Goal: Transaction & Acquisition: Purchase product/service

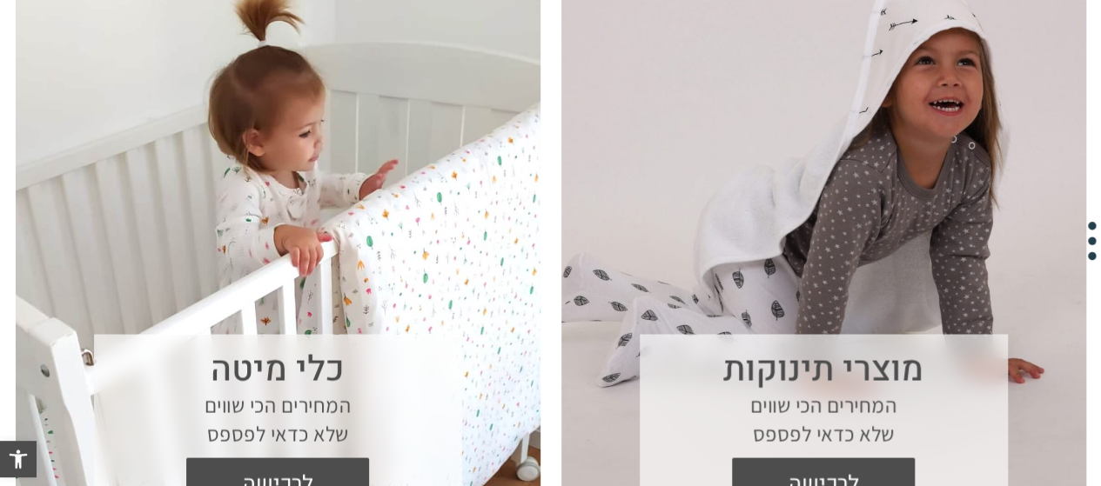
scroll to position [1479, 0]
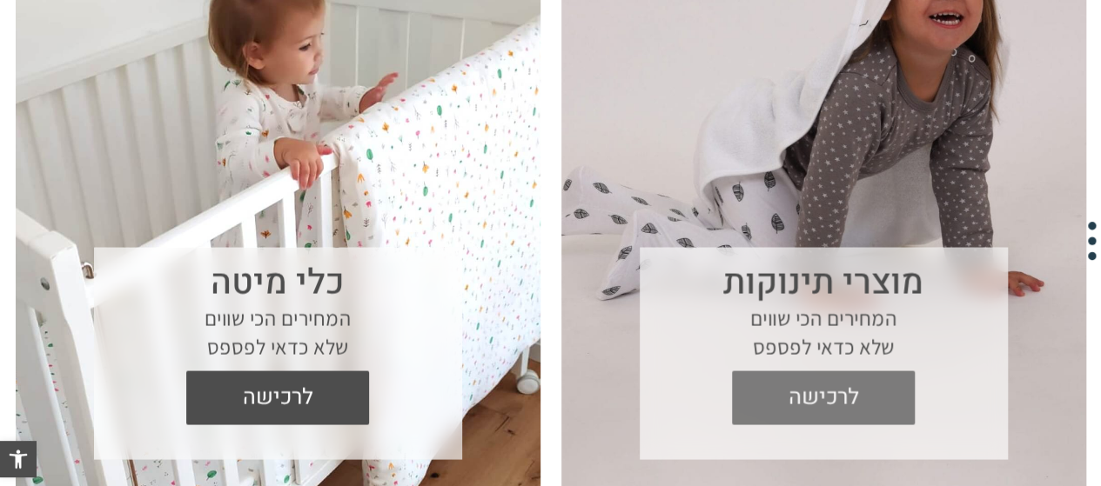
click at [809, 400] on span "לרכישה" at bounding box center [823, 398] width 157 height 54
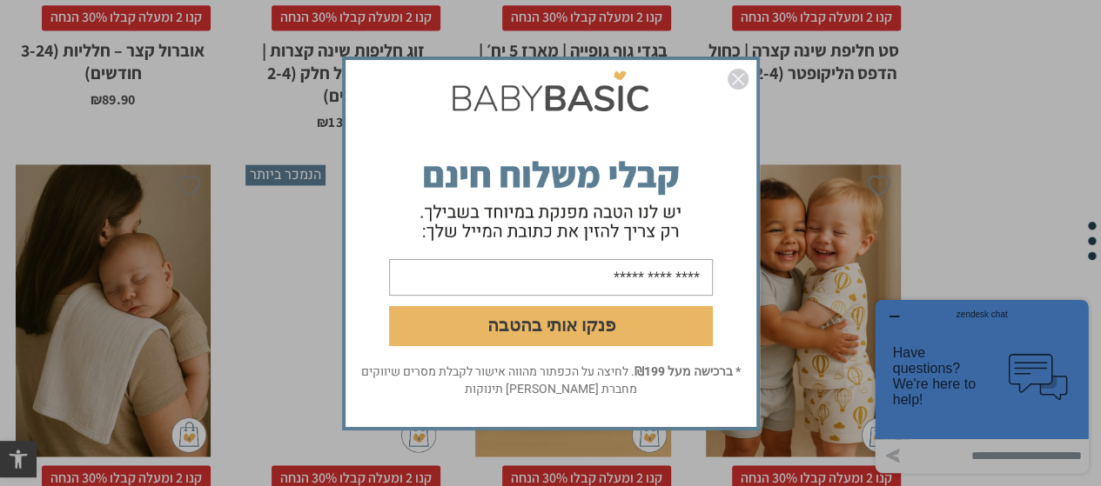
scroll to position [1827, 0]
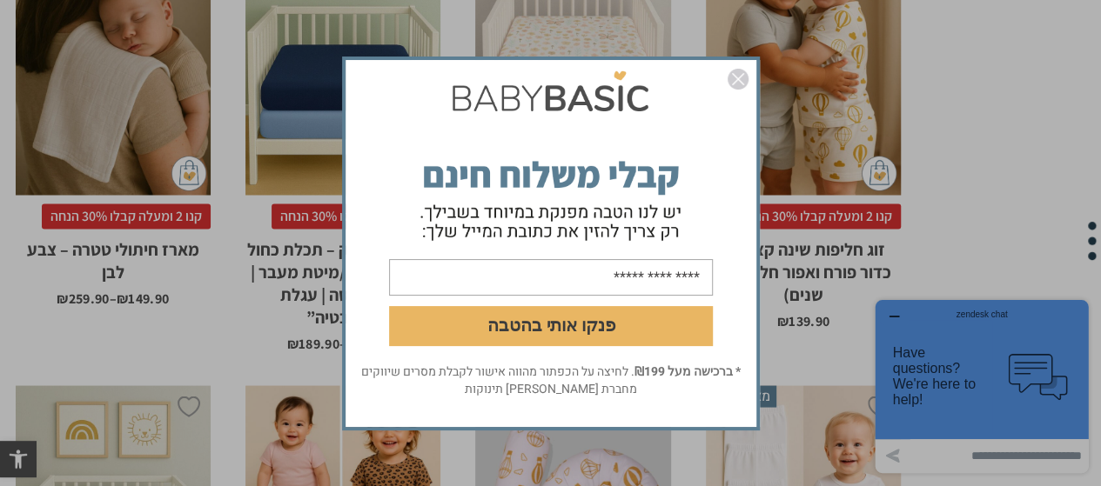
click at [489, 283] on input "email" at bounding box center [551, 276] width 324 height 37
type input "**********"
click at [503, 327] on button "פנקו אותי בהטבה" at bounding box center [551, 325] width 324 height 40
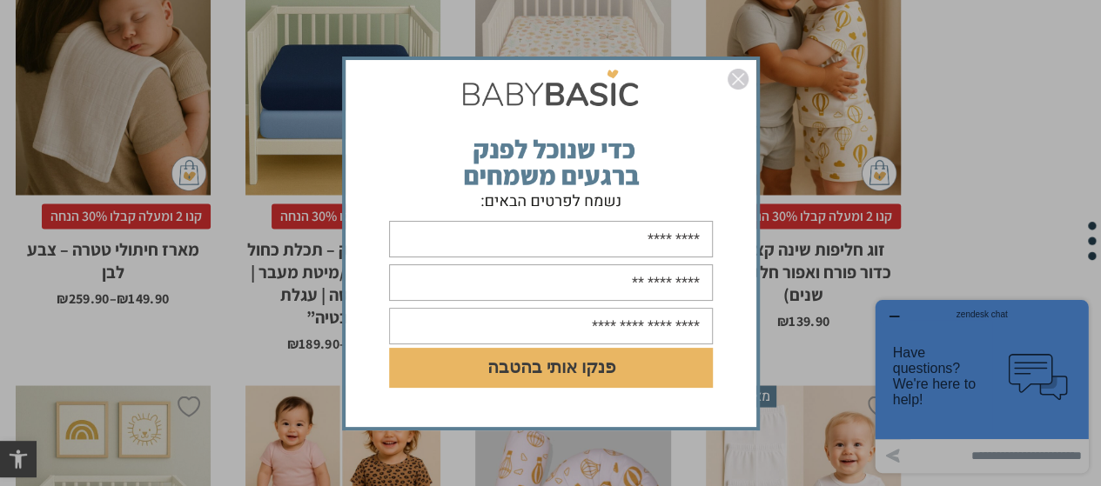
click at [581, 249] on input "text" at bounding box center [551, 239] width 324 height 37
click at [626, 232] on input "text" at bounding box center [551, 239] width 324 height 37
click at [610, 243] on input "text" at bounding box center [551, 239] width 324 height 37
type input "****"
click at [718, 264] on form "**** DD/MM/YYYY פנקו אותי בהטבה" at bounding box center [550, 244] width 411 height 324
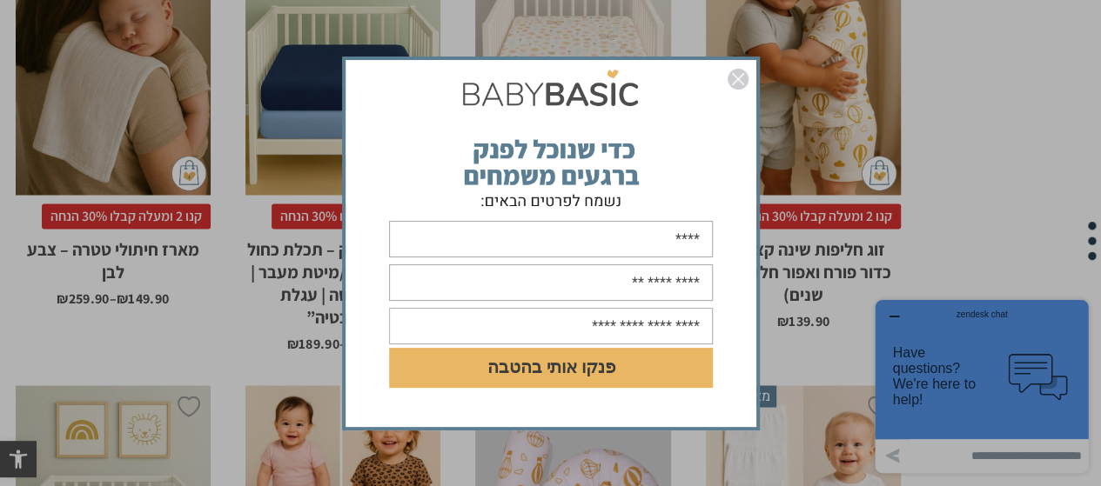
click at [692, 240] on input "****" at bounding box center [551, 239] width 324 height 37
click at [692, 238] on input "****" at bounding box center [551, 239] width 324 height 37
type input "****"
click at [612, 283] on input "text" at bounding box center [551, 283] width 324 height 37
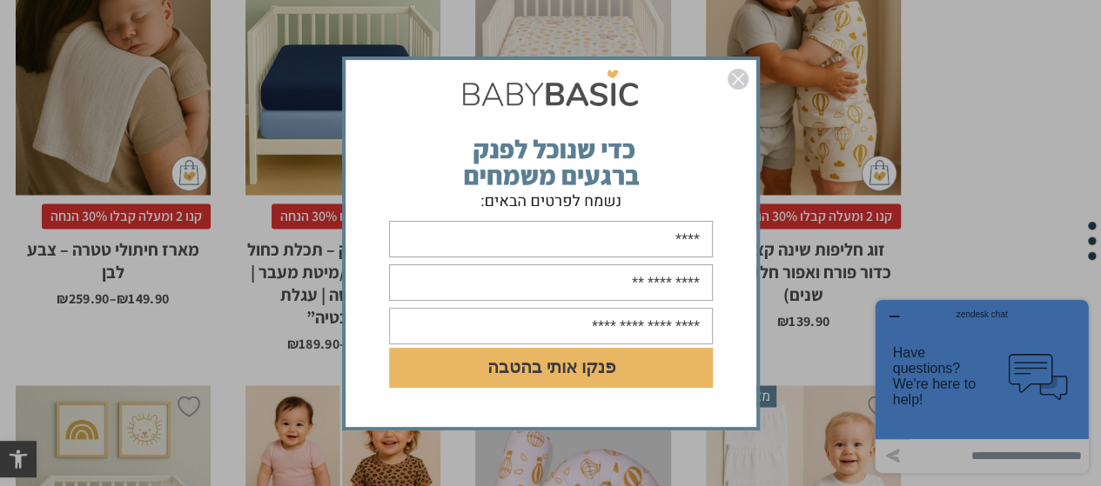
type input "**********"
click at [549, 325] on input "text" at bounding box center [551, 326] width 324 height 37
click at [731, 75] on img "סגור" at bounding box center [737, 79] width 21 height 21
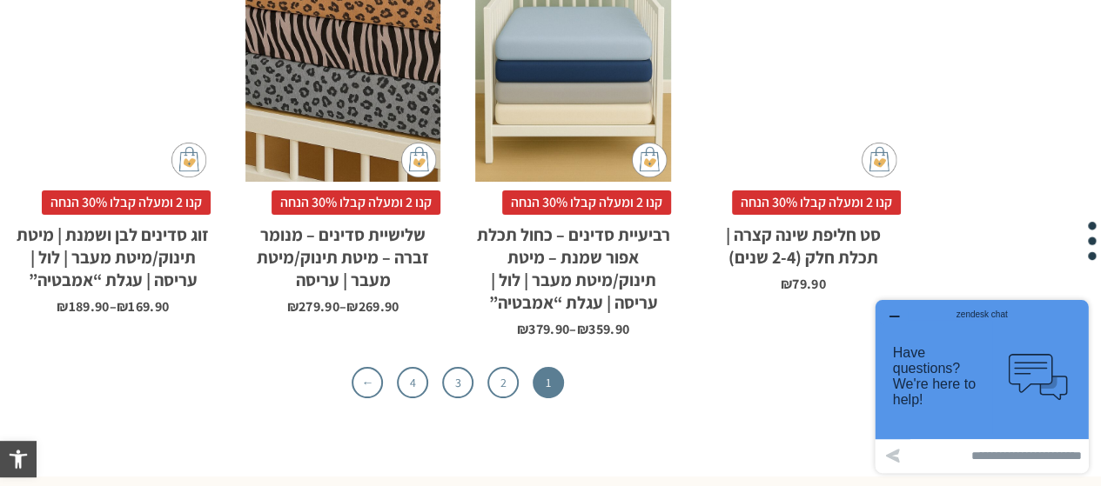
scroll to position [5743, 0]
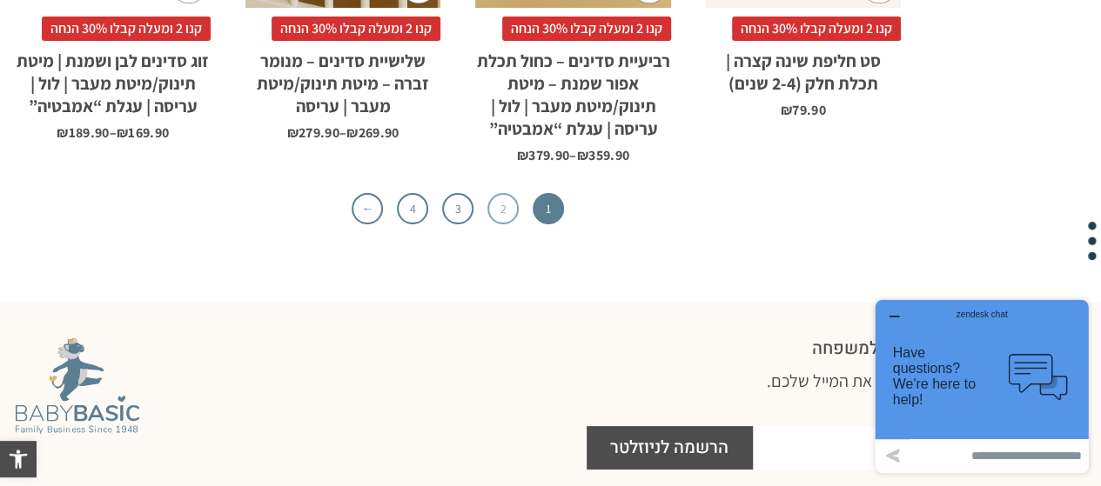
click at [502, 193] on link "2" at bounding box center [502, 208] width 31 height 31
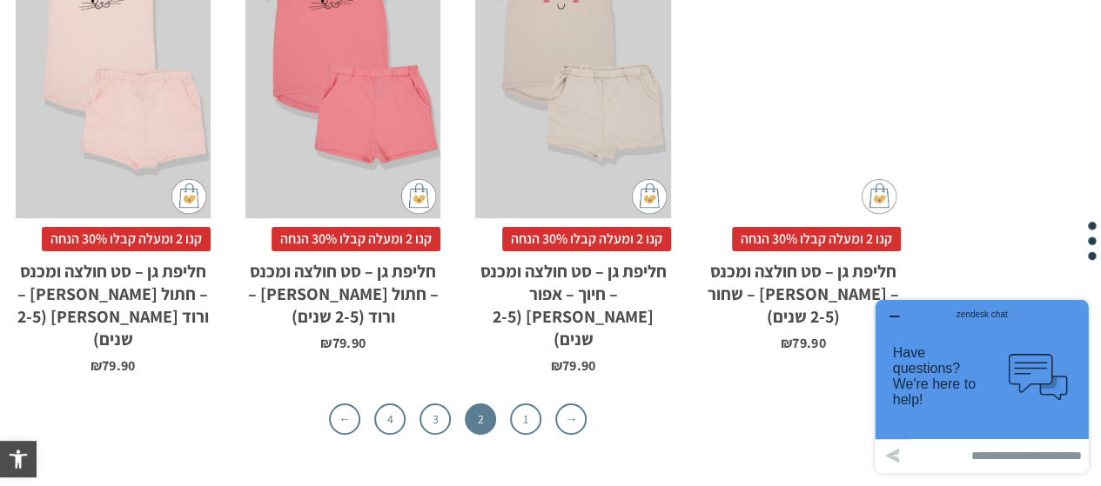
scroll to position [5656, 0]
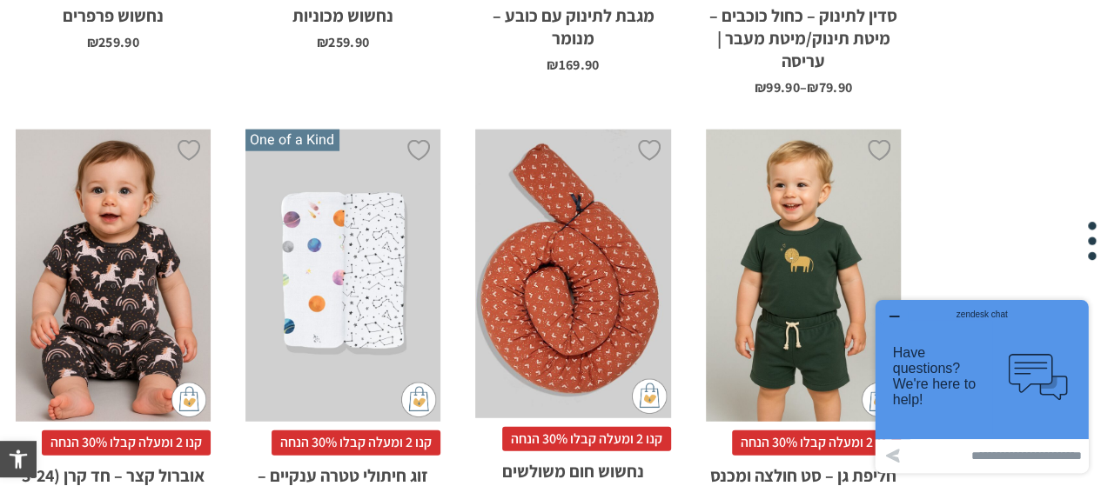
drag, startPoint x: 330, startPoint y: 140, endPoint x: 320, endPoint y: 152, distance: 15.5
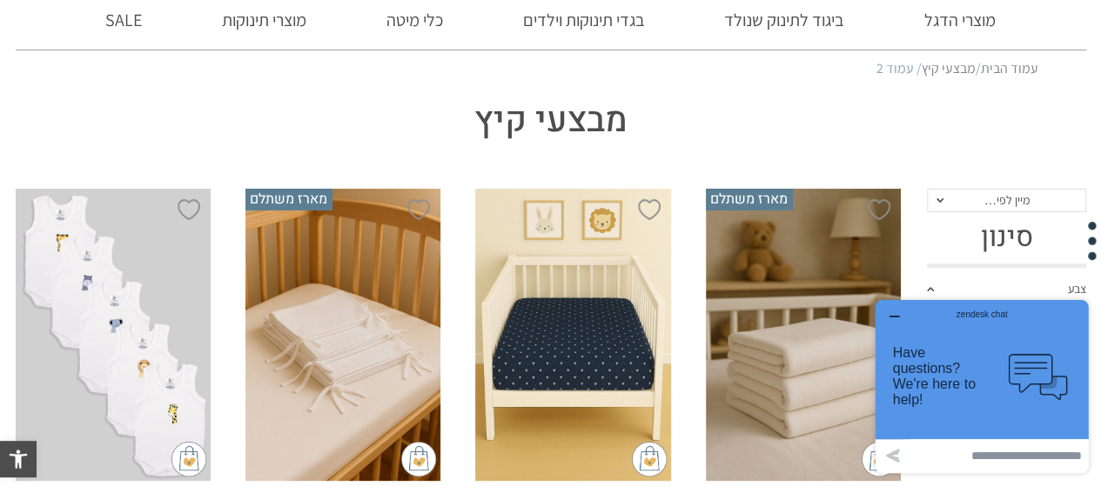
scroll to position [0, 0]
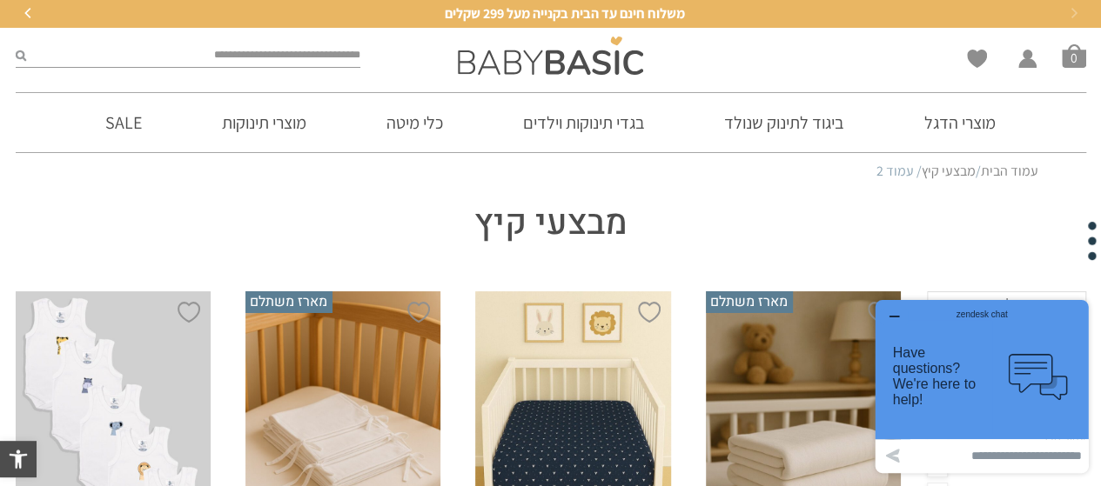
click at [1041, 321] on td ".cls-1,.cls-2{fill:#cccccb;}.cls-2{opacity:0.3;}" at bounding box center [1036, 376] width 87 height 113
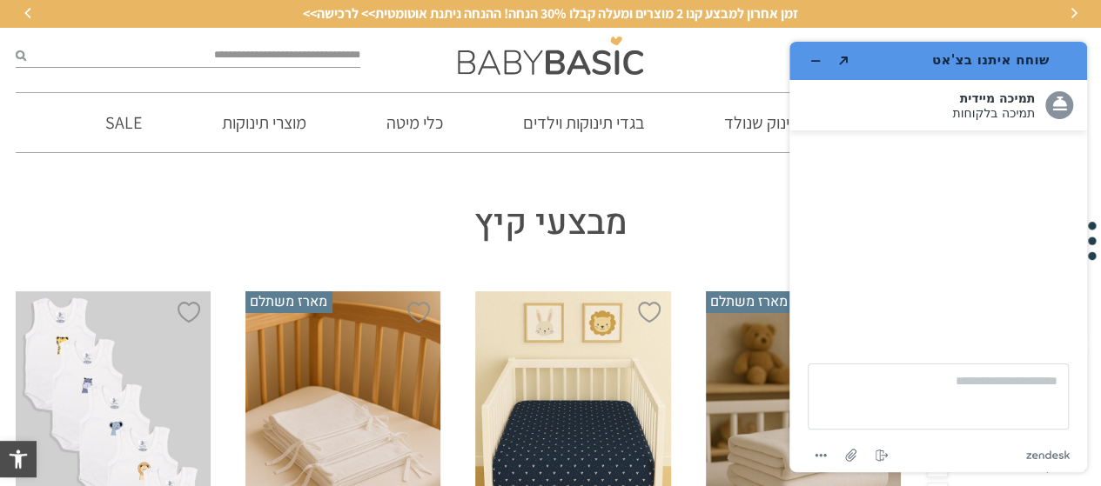
click at [264, 53] on input "search" at bounding box center [193, 55] width 335 height 23
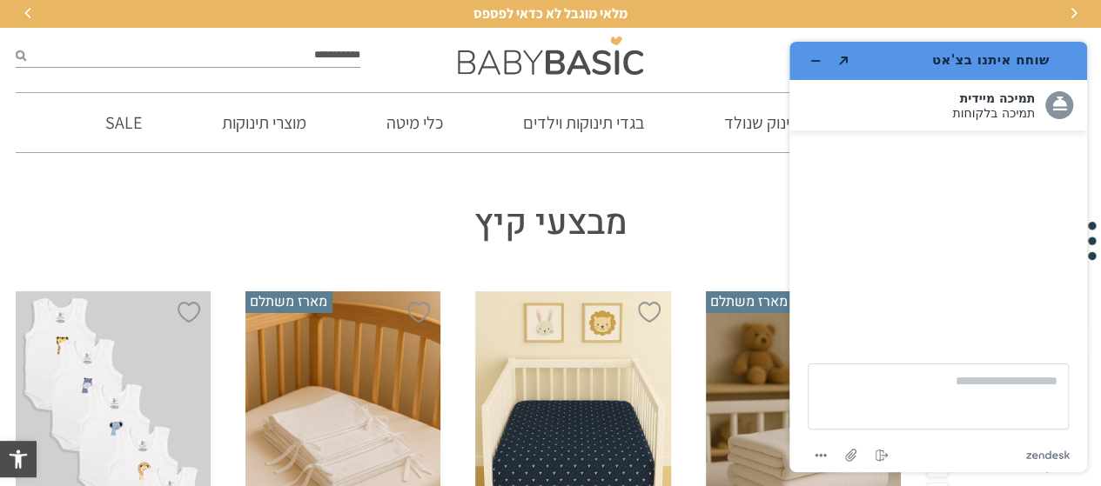
type input "**********"
click at [16, 44] on button "submit" at bounding box center [21, 55] width 10 height 23
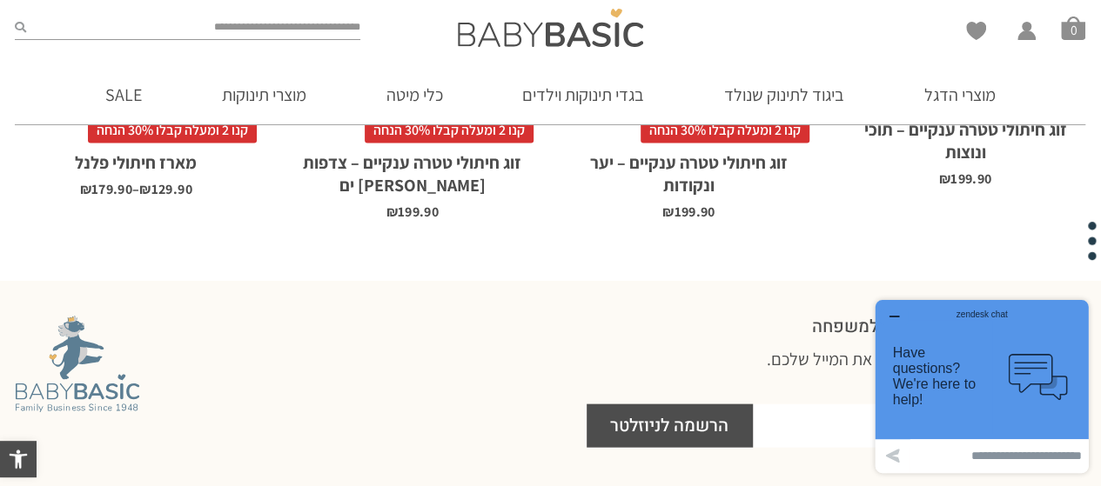
scroll to position [1740, 0]
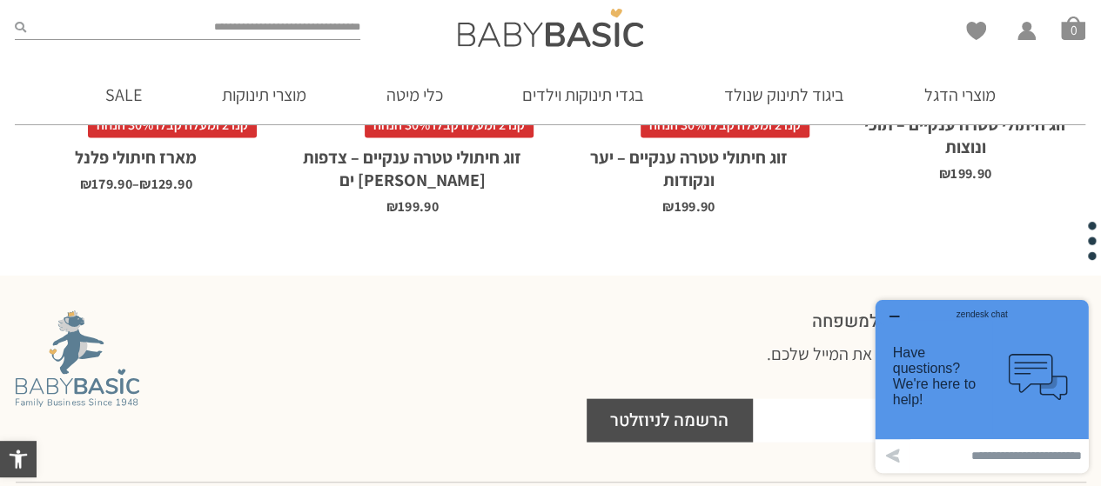
click at [893, 318] on icon "button" at bounding box center [894, 317] width 14 height 14
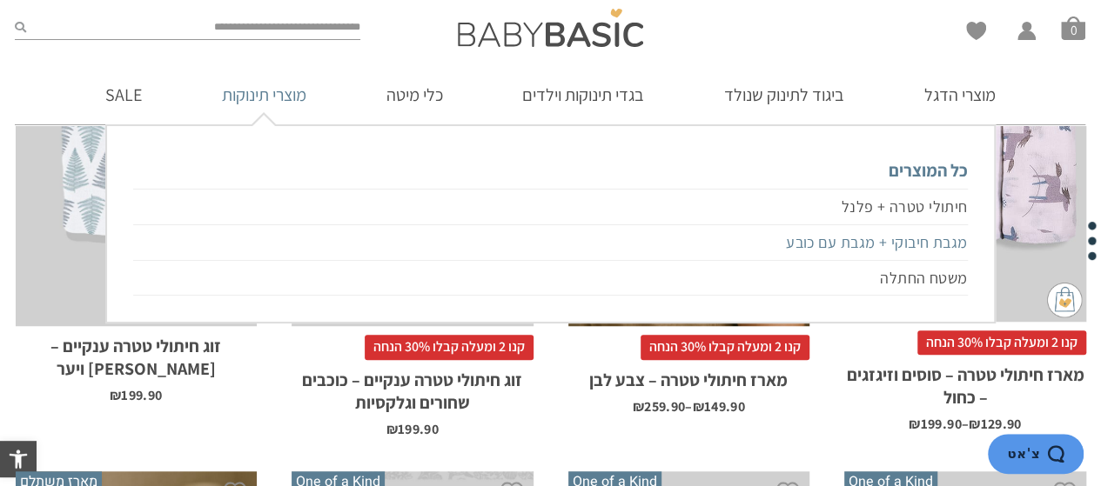
scroll to position [1044, 0]
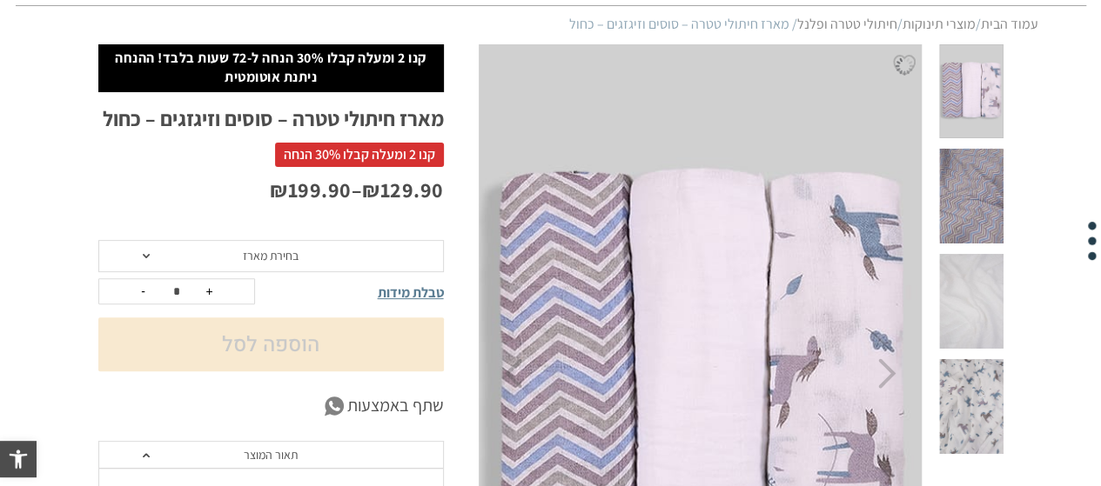
scroll to position [174, 0]
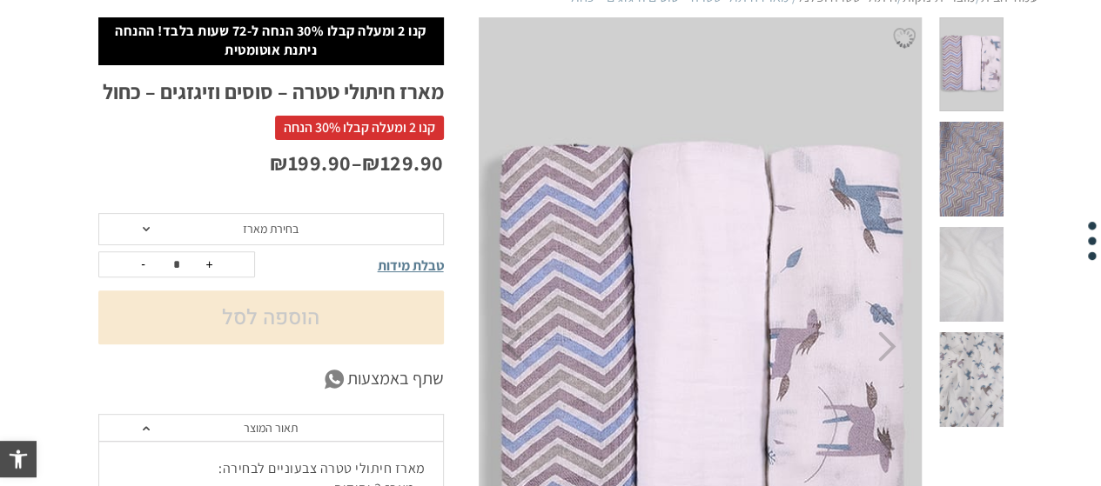
click at [139, 221] on span "בחירת מארז" at bounding box center [270, 229] width 345 height 33
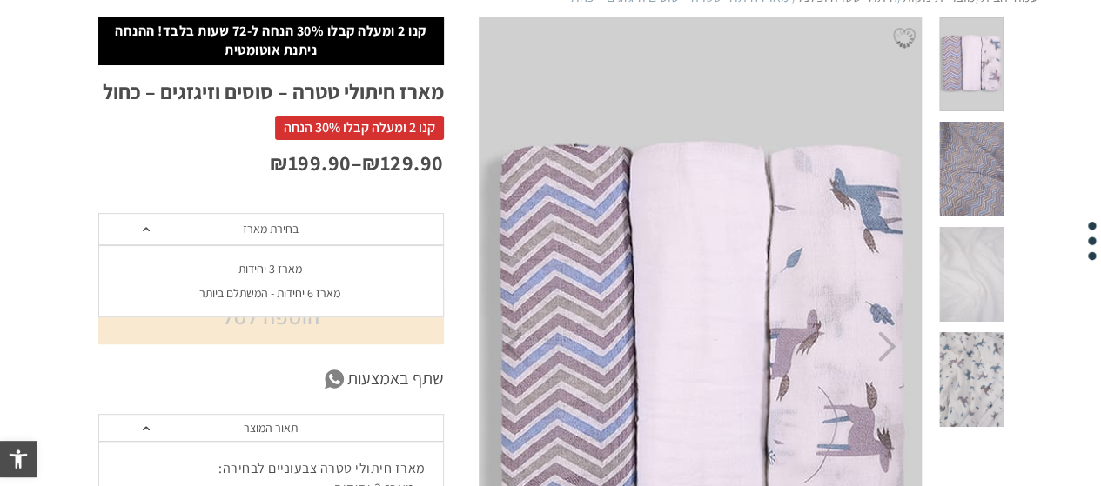
click at [277, 271] on div "מארז 3 יחידות" at bounding box center [269, 269] width 345 height 15
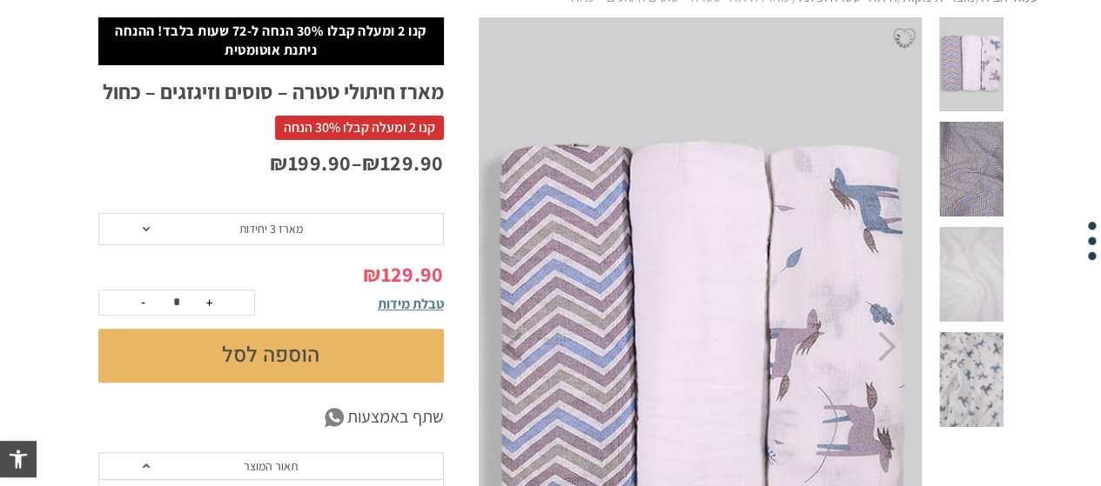
scroll to position [0, 0]
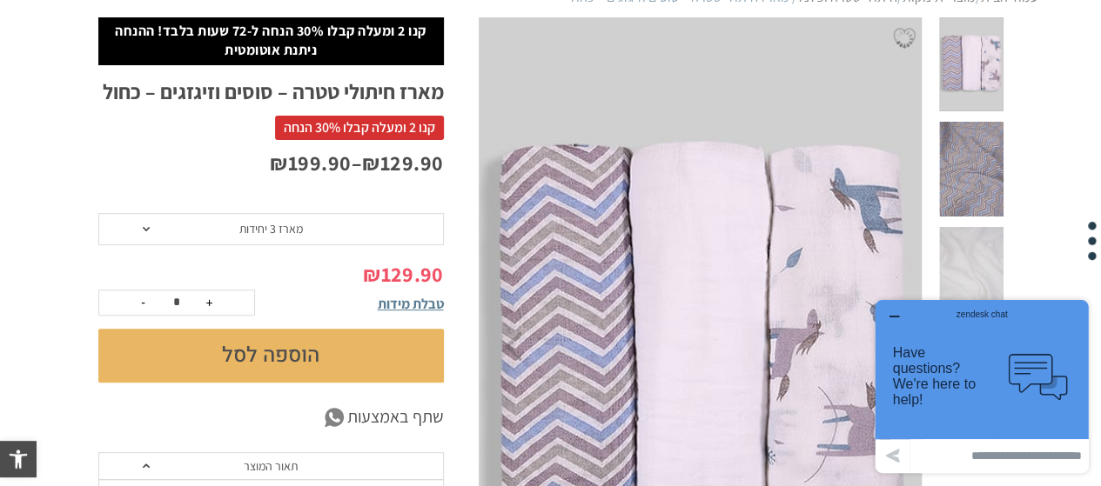
click at [405, 299] on span "טבלת מידות" at bounding box center [411, 304] width 66 height 18
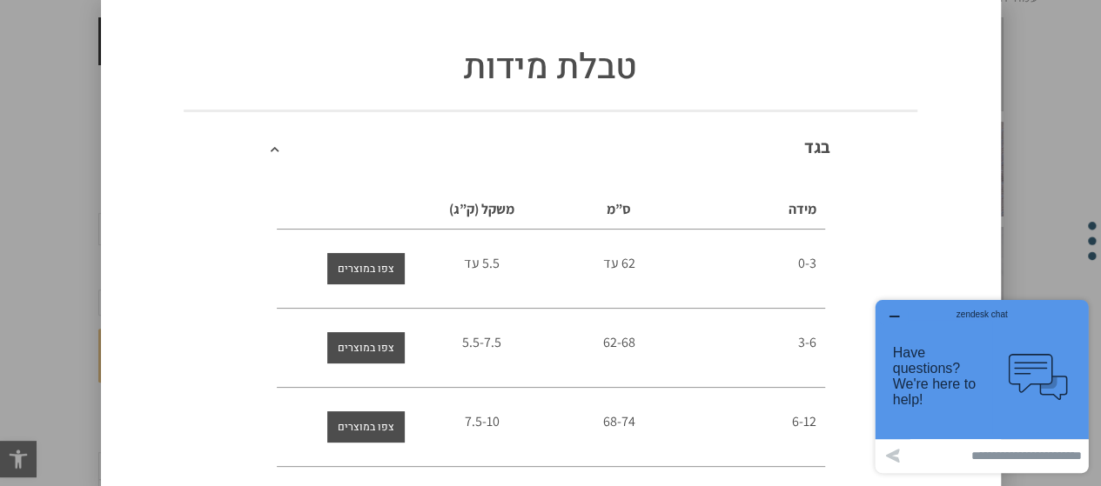
click at [885, 309] on button "button" at bounding box center [894, 317] width 28 height 17
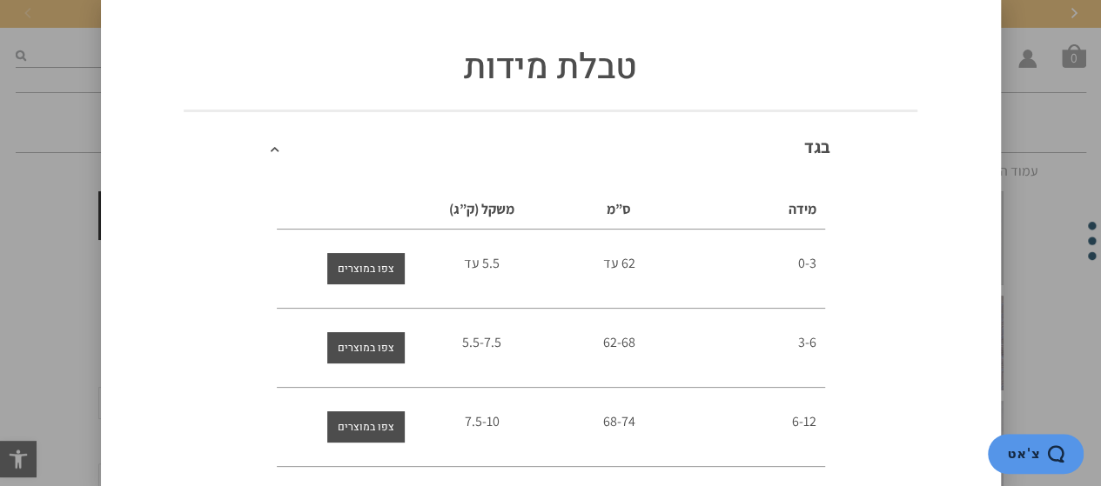
click at [61, 214] on div "טבלת מידות בגד מידה ס”מ משקל (ק”ג) 0-3 62 עד 5.5 עד 3-6 62-68 5.5-7.5 6-12" at bounding box center [550, 243] width 1101 height 486
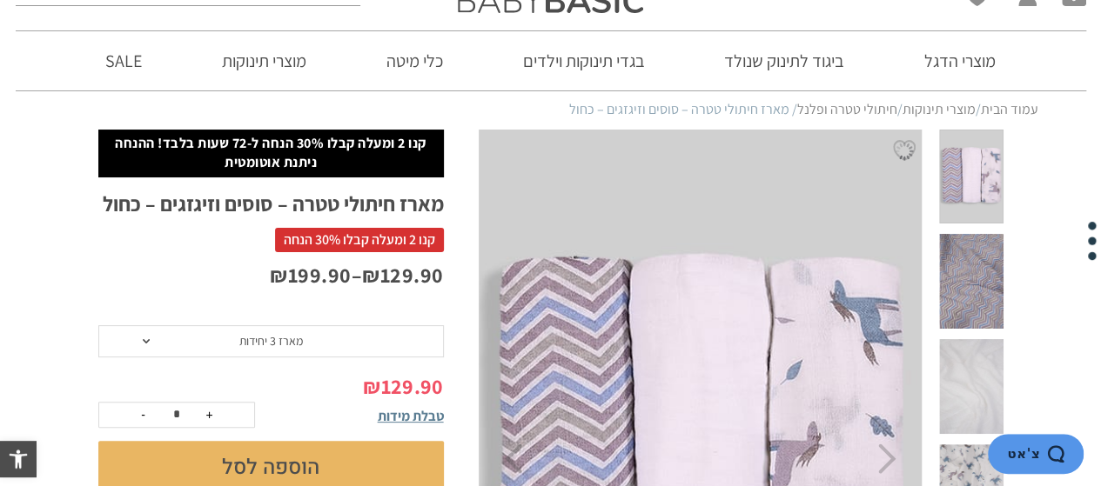
scroll to position [87, 0]
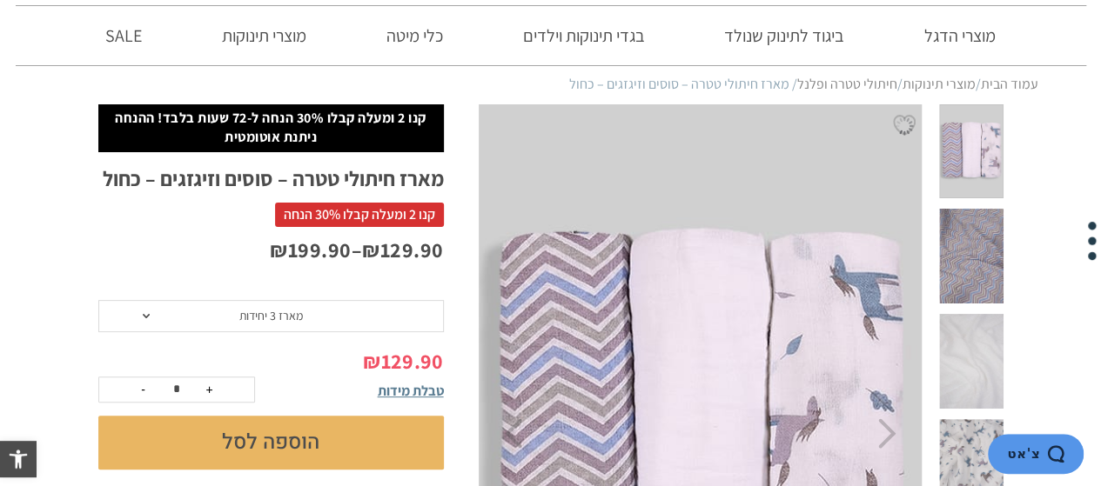
click at [153, 313] on span "מארז 3 יחידות" at bounding box center [270, 316] width 345 height 33
click at [222, 384] on div "מארז 6 יחידות - המשתלם ביותר" at bounding box center [269, 380] width 345 height 15
click at [136, 300] on span "מארז 6 יחידות - המשתלם ביותר" at bounding box center [270, 316] width 345 height 33
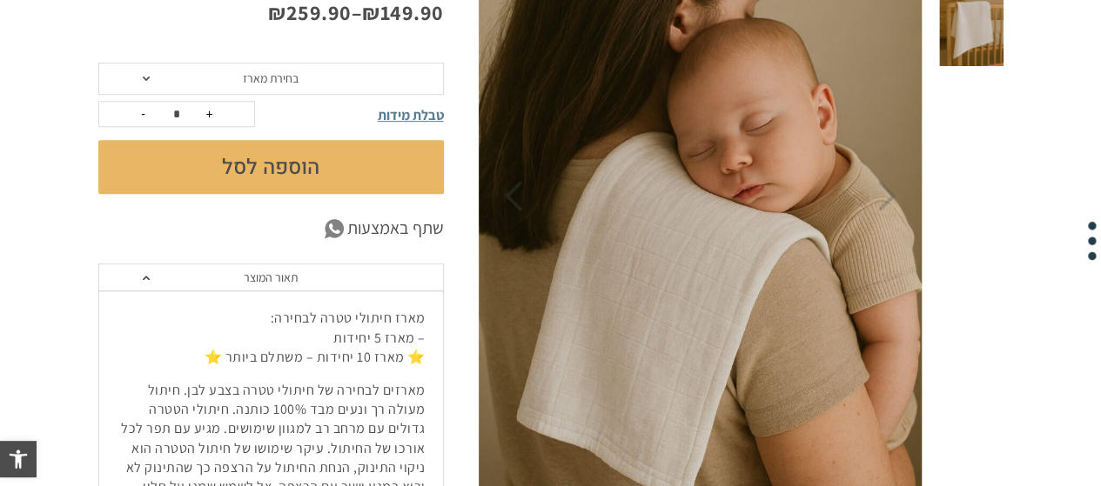
scroll to position [261, 0]
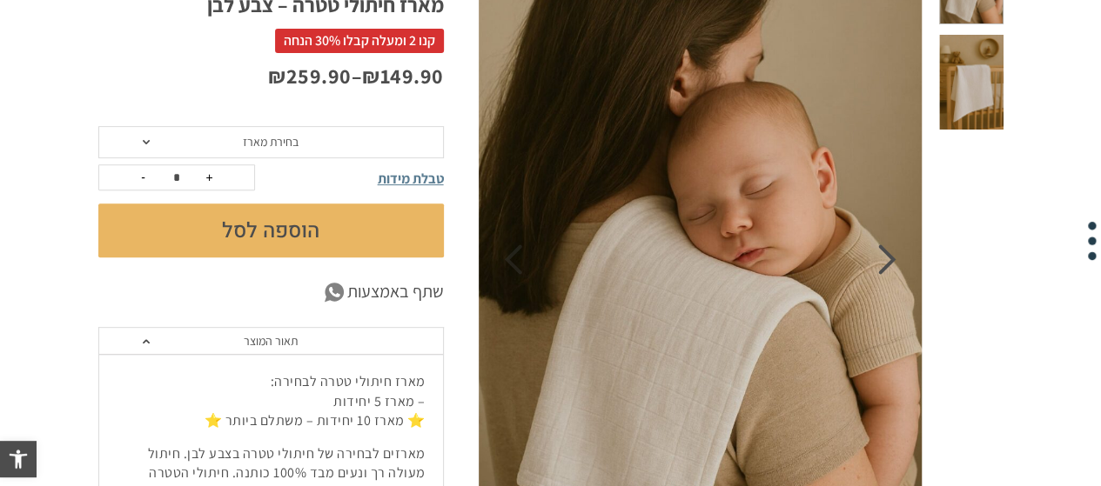
click at [882, 272] on icon "Next" at bounding box center [887, 259] width 18 height 30
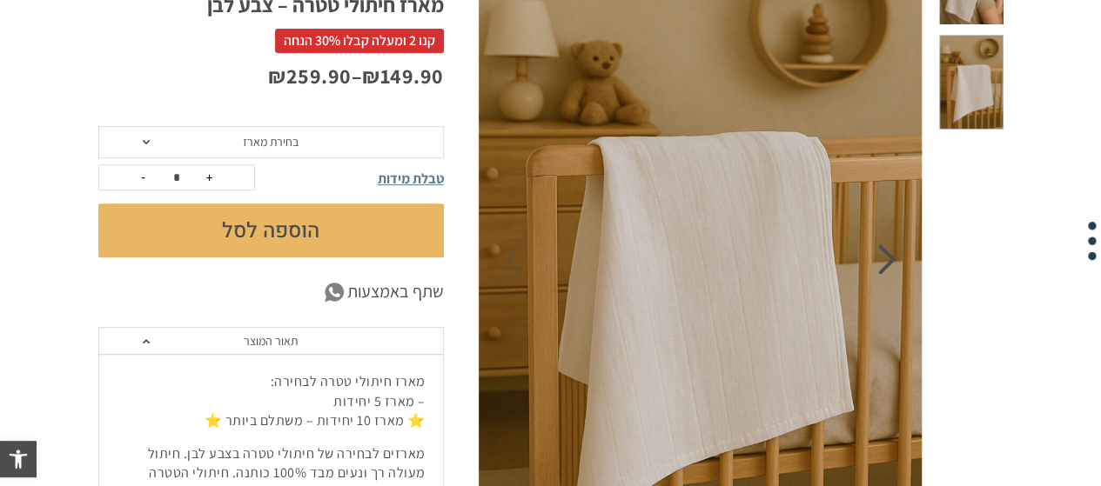
click at [882, 272] on icon "Next" at bounding box center [887, 259] width 18 height 30
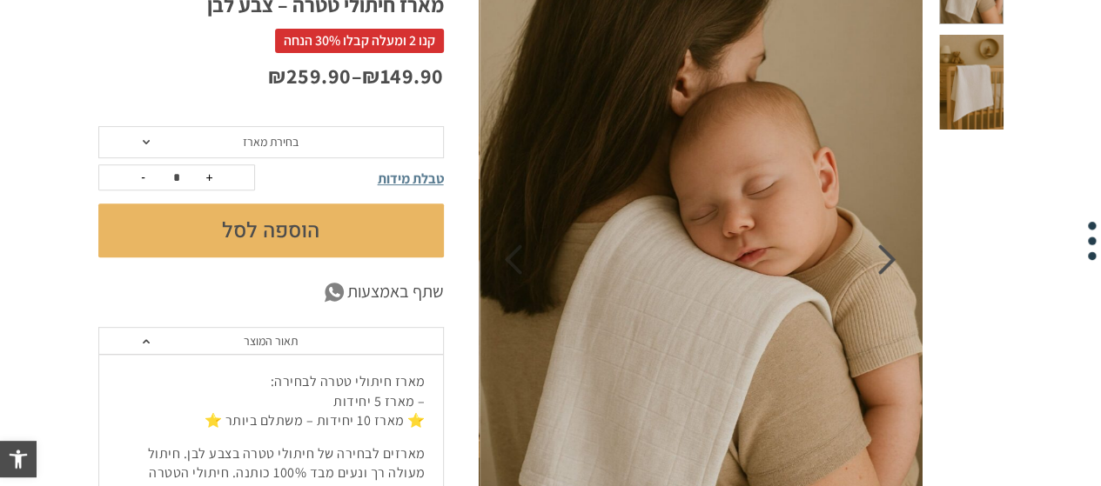
click at [882, 272] on icon "Next" at bounding box center [887, 259] width 18 height 30
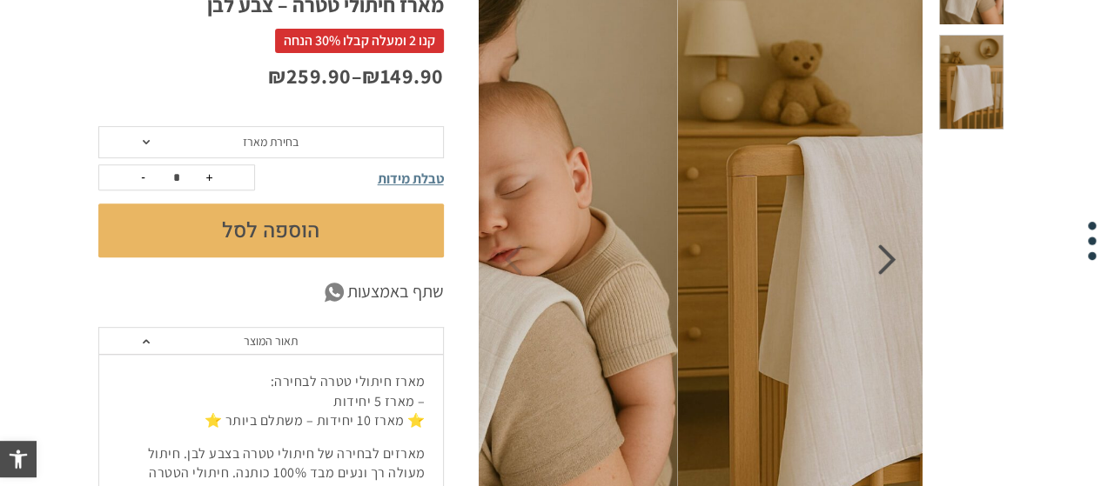
scroll to position [0, 0]
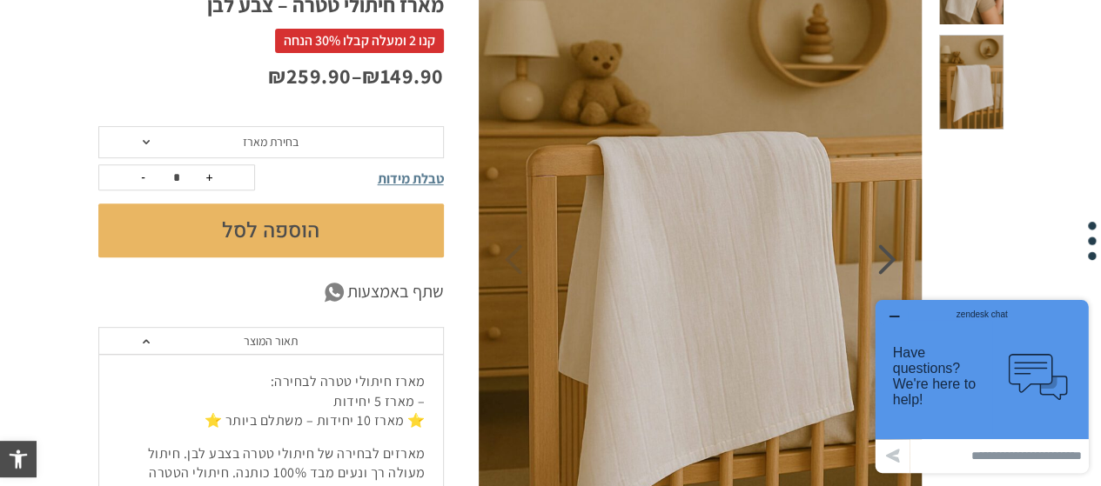
click at [882, 272] on icon "Next" at bounding box center [887, 259] width 18 height 30
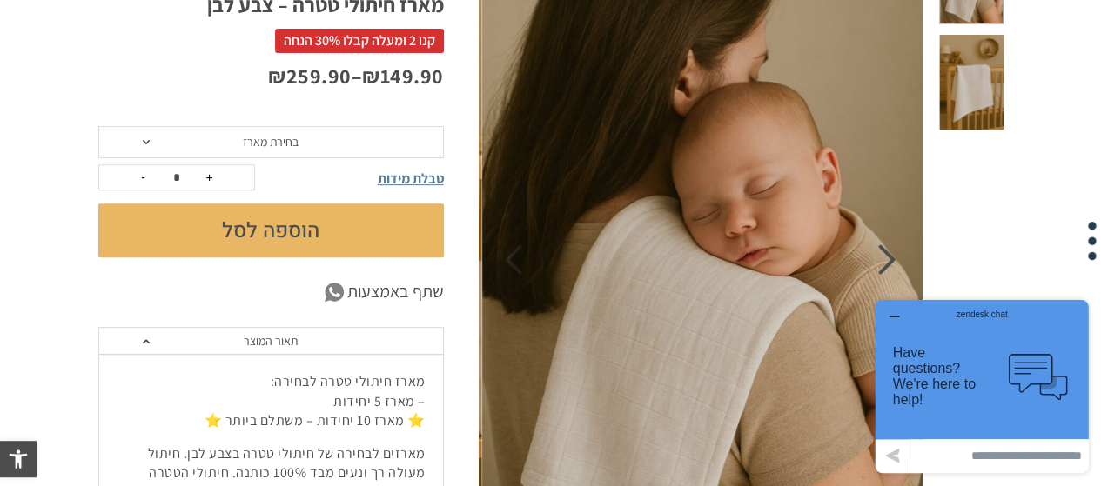
click at [882, 272] on icon "Next" at bounding box center [887, 259] width 18 height 30
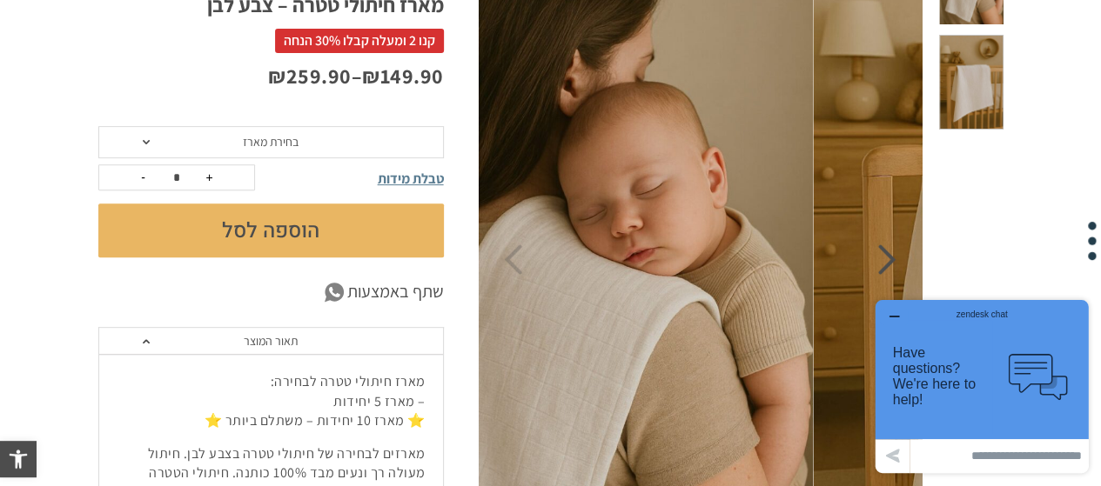
click at [882, 272] on icon "Next" at bounding box center [887, 259] width 18 height 30
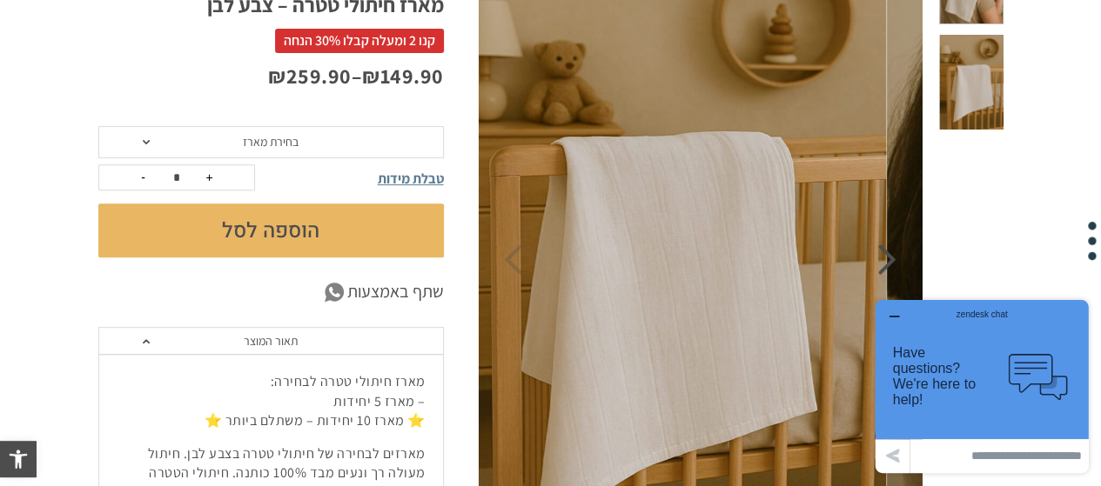
click at [882, 272] on icon "Next" at bounding box center [887, 259] width 18 height 30
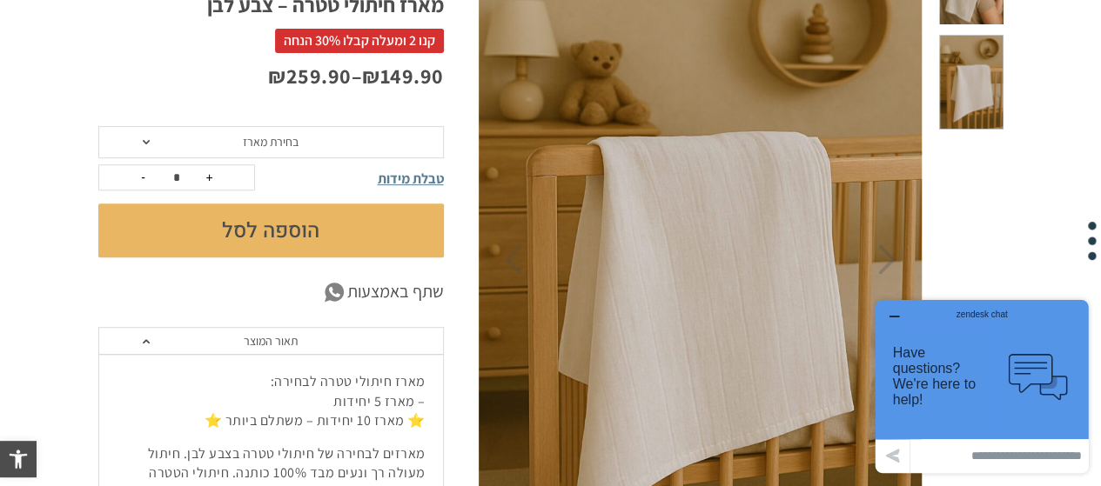
click at [946, 231] on div at bounding box center [970, 259] width 93 height 659
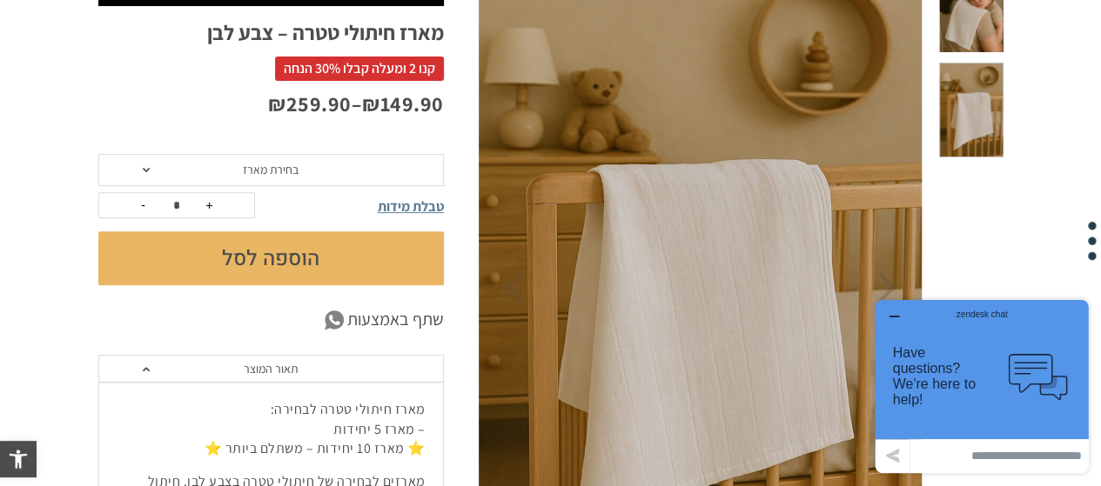
scroll to position [261, 0]
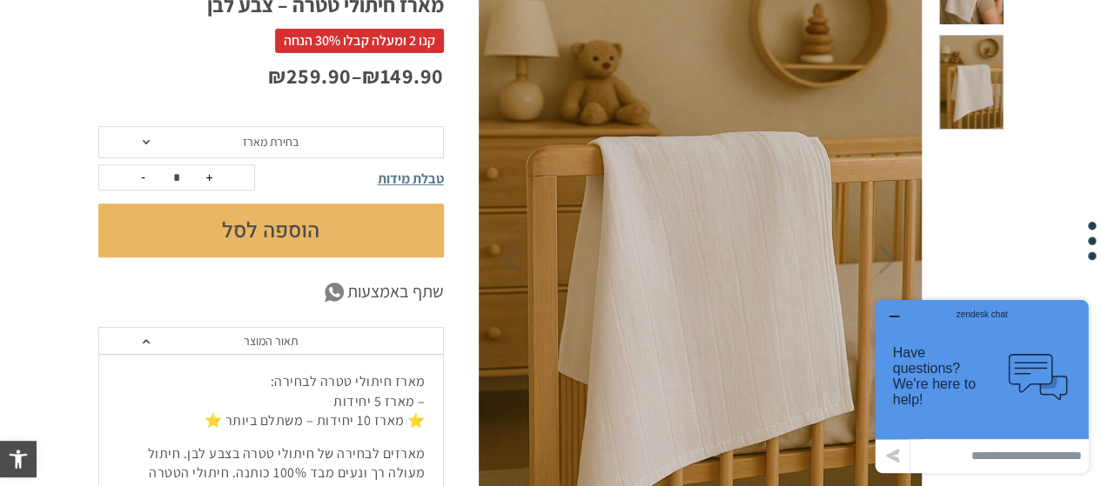
click at [138, 140] on span "בחירת מארז" at bounding box center [270, 142] width 345 height 33
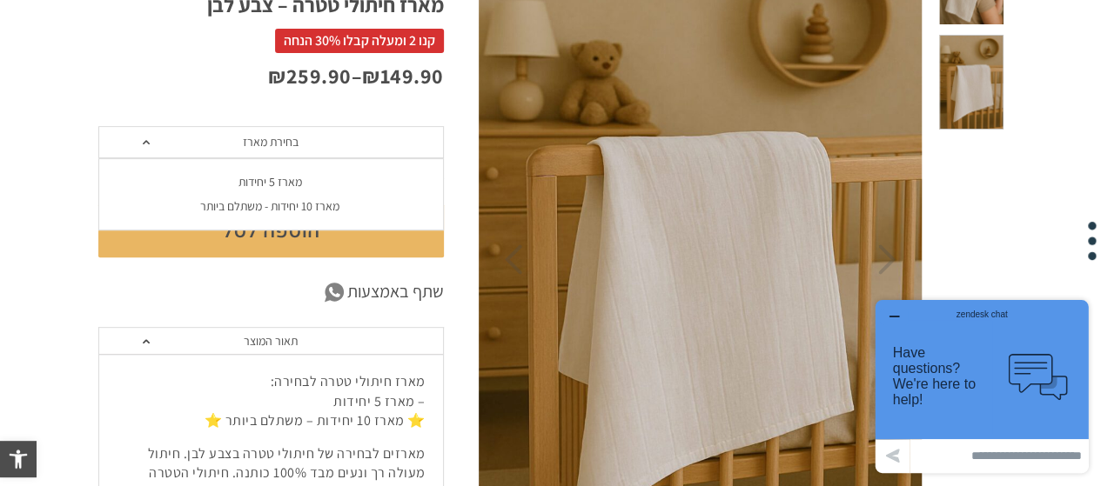
click at [259, 177] on div "מארז 5 יחידות" at bounding box center [269, 182] width 345 height 15
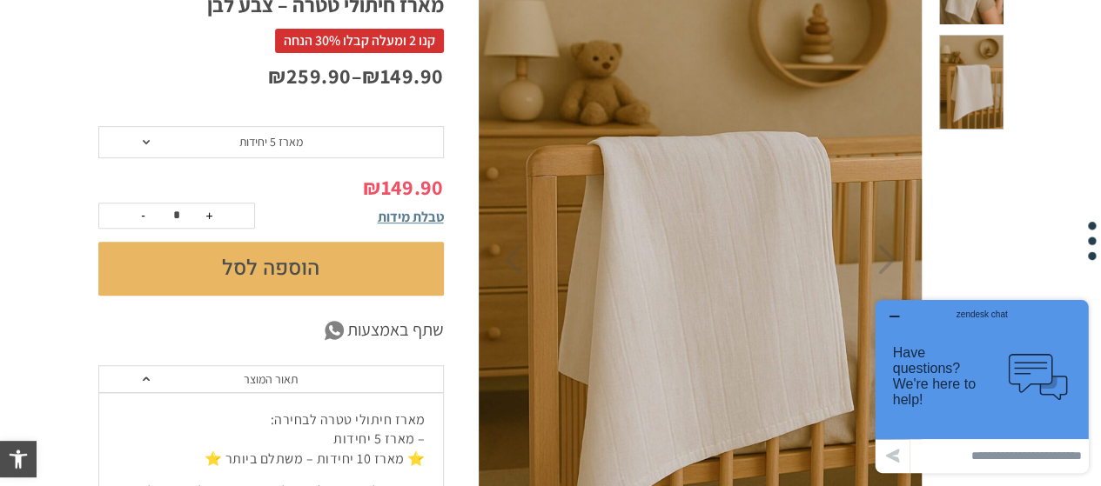
click at [140, 142] on span "מארז 5 יחידות" at bounding box center [270, 142] width 345 height 33
click at [225, 208] on div "מארז 10 יחידות - משתלם ביותר" at bounding box center [269, 206] width 345 height 15
click at [146, 140] on span at bounding box center [146, 142] width 7 height 4
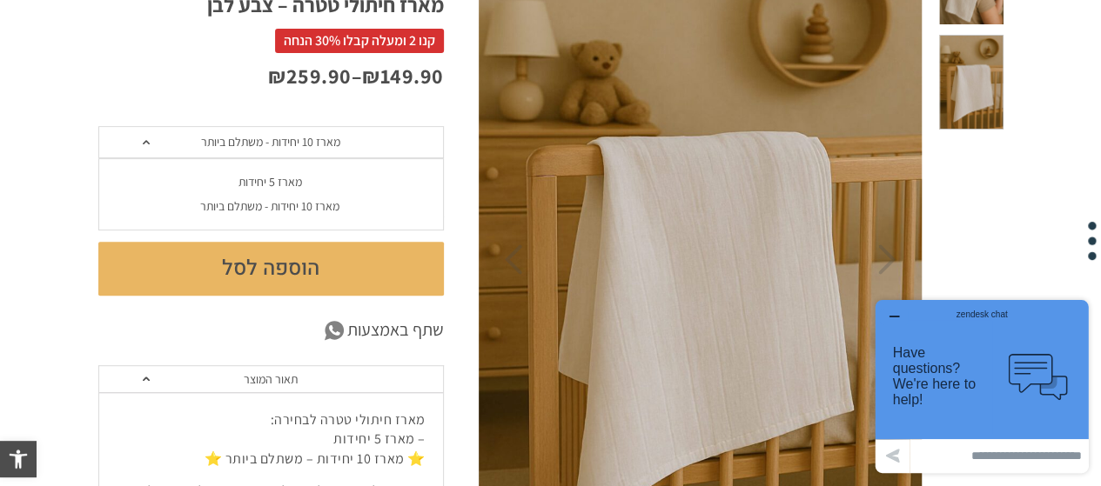
click at [265, 178] on div "מארז 5 יחידות" at bounding box center [269, 182] width 345 height 15
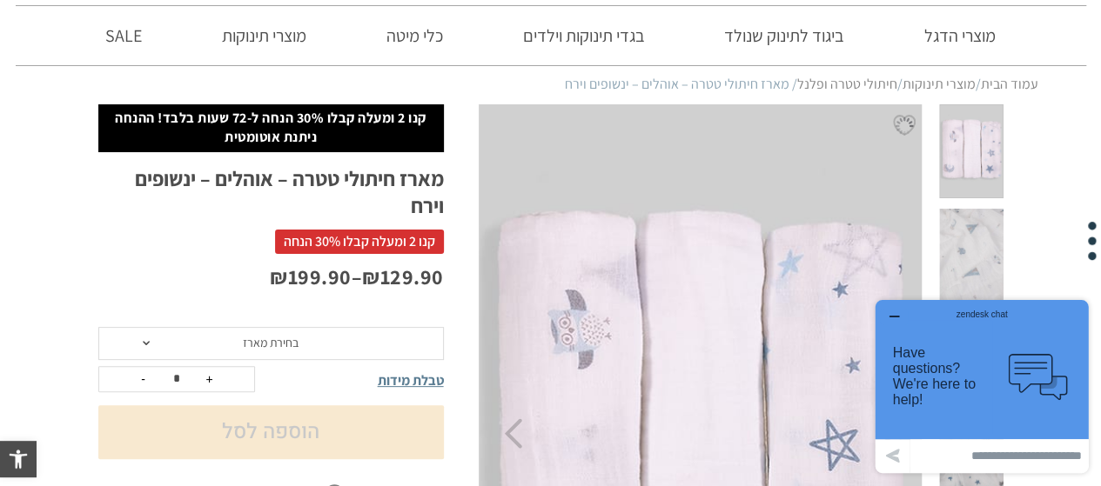
click at [139, 343] on span "בחירת מארז" at bounding box center [270, 343] width 345 height 33
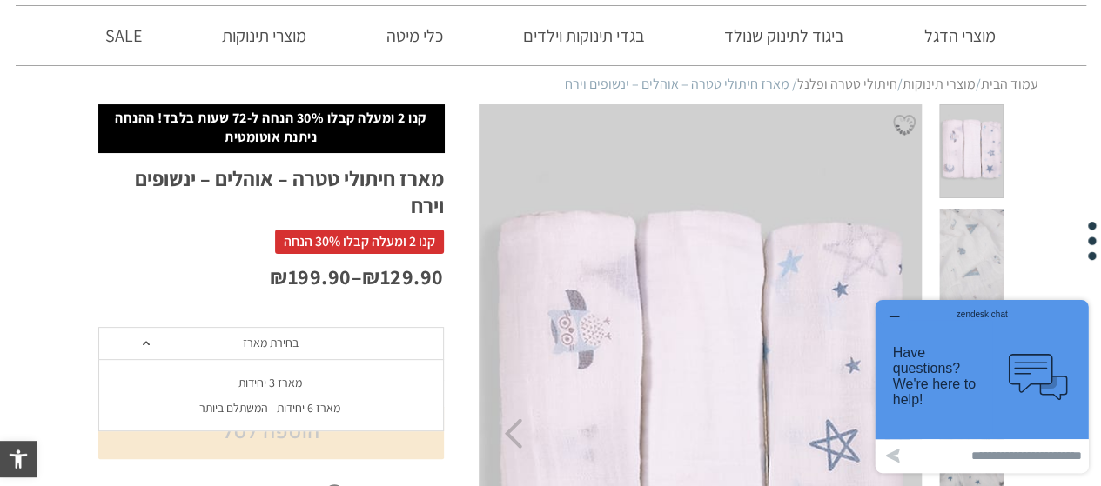
click at [280, 385] on div "מארז 3 יחידות" at bounding box center [269, 383] width 345 height 15
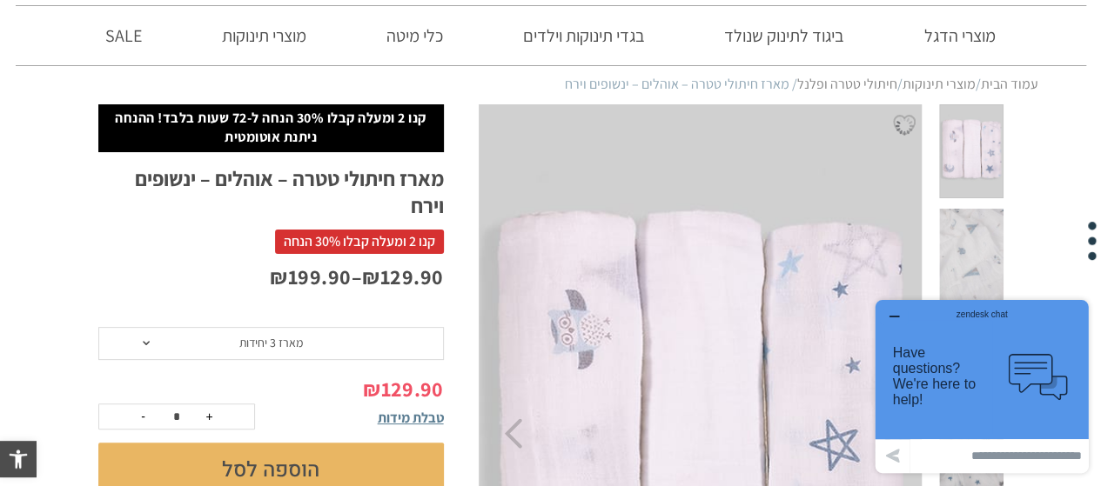
drag, startPoint x: 905, startPoint y: 321, endPoint x: 1766, endPoint y: 608, distance: 908.0
click at [905, 320] on button "button" at bounding box center [894, 317] width 28 height 17
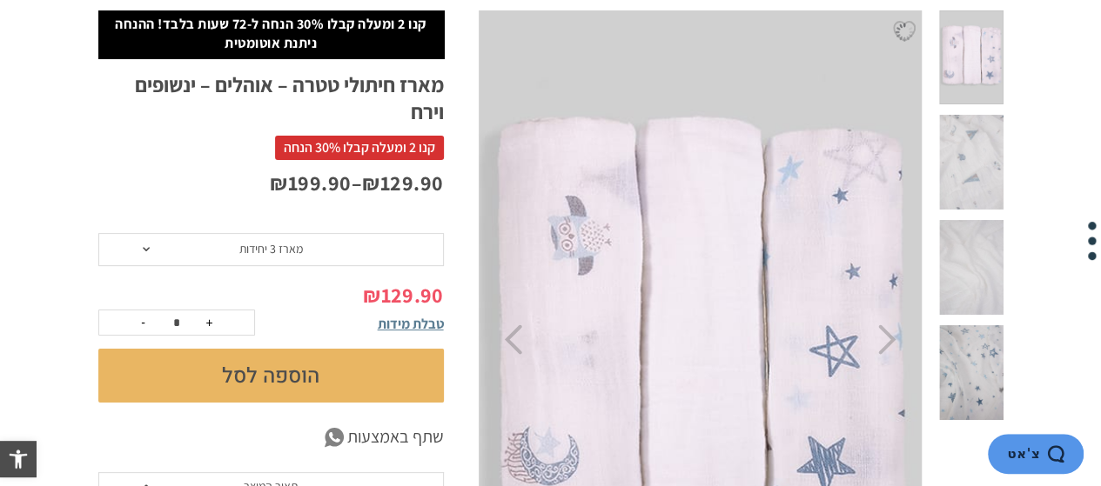
scroll to position [87, 0]
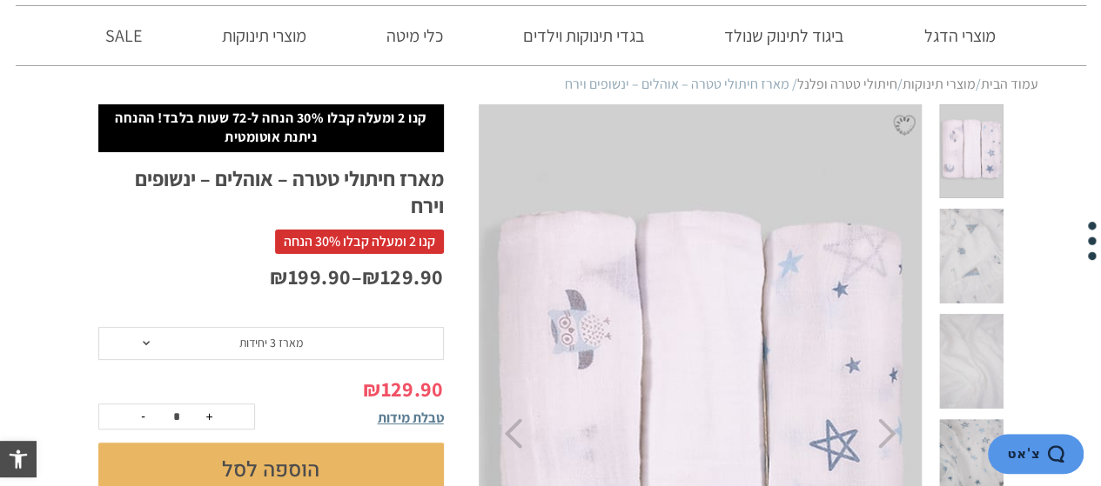
click at [990, 233] on span at bounding box center [971, 256] width 64 height 95
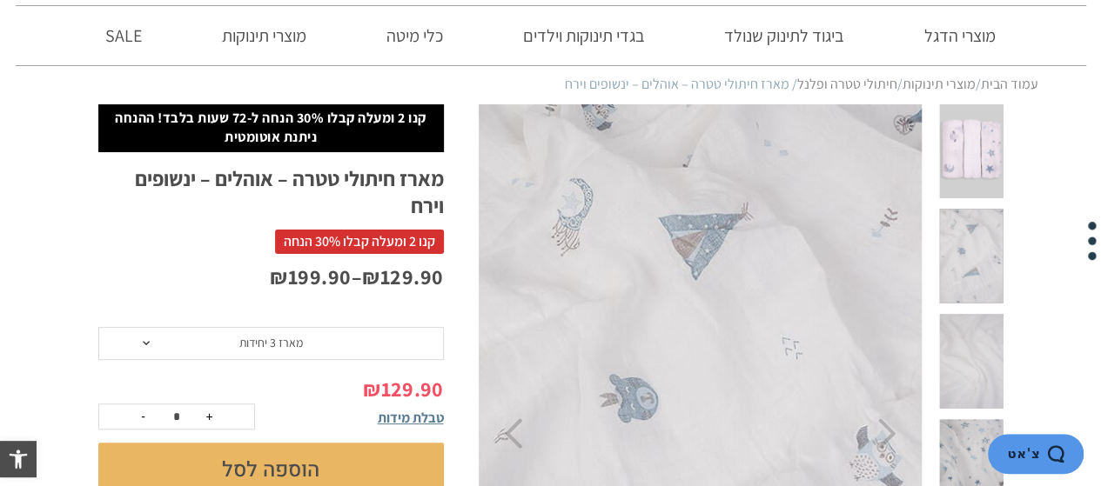
click at [968, 314] on span at bounding box center [971, 361] width 64 height 95
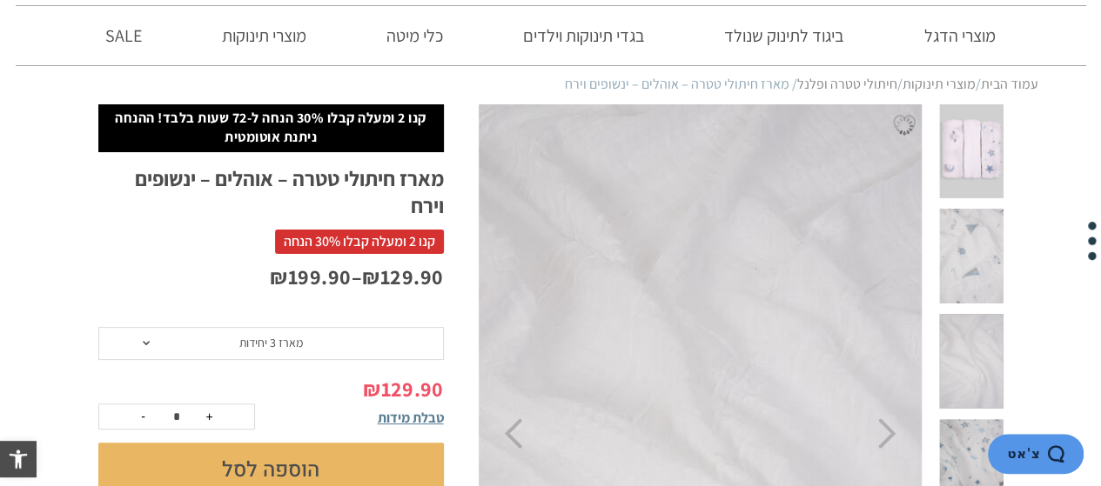
click at [994, 223] on span at bounding box center [971, 256] width 64 height 95
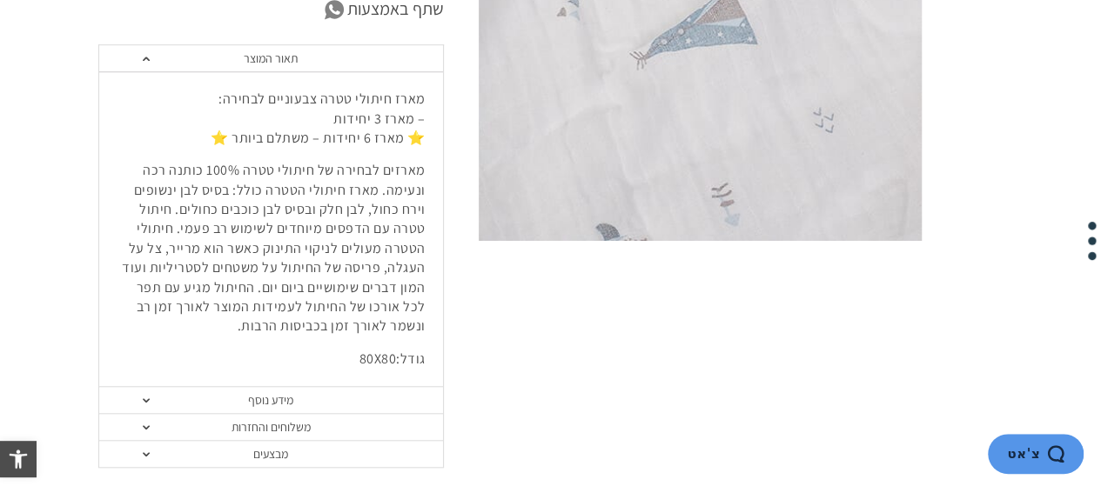
scroll to position [0, 0]
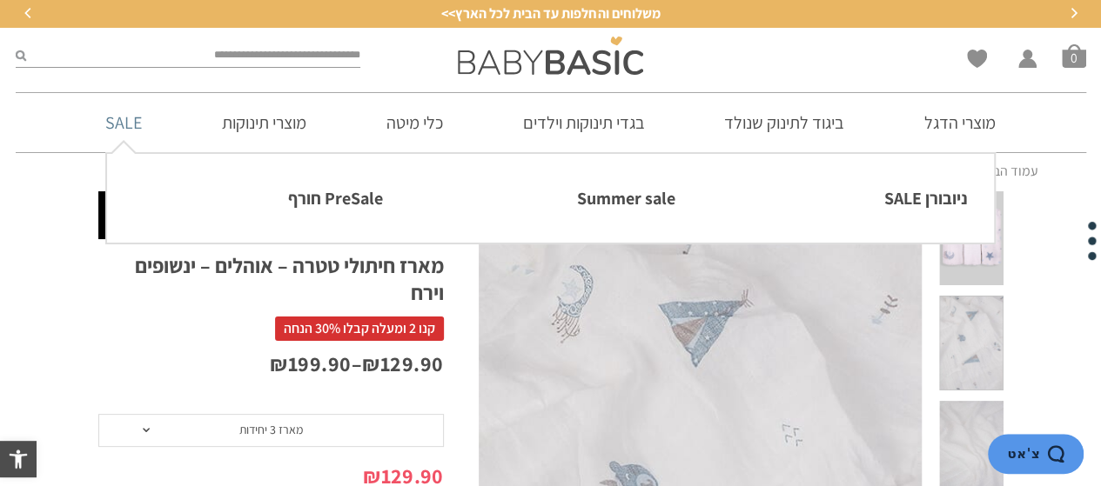
click at [123, 117] on link "SALE" at bounding box center [123, 122] width 89 height 59
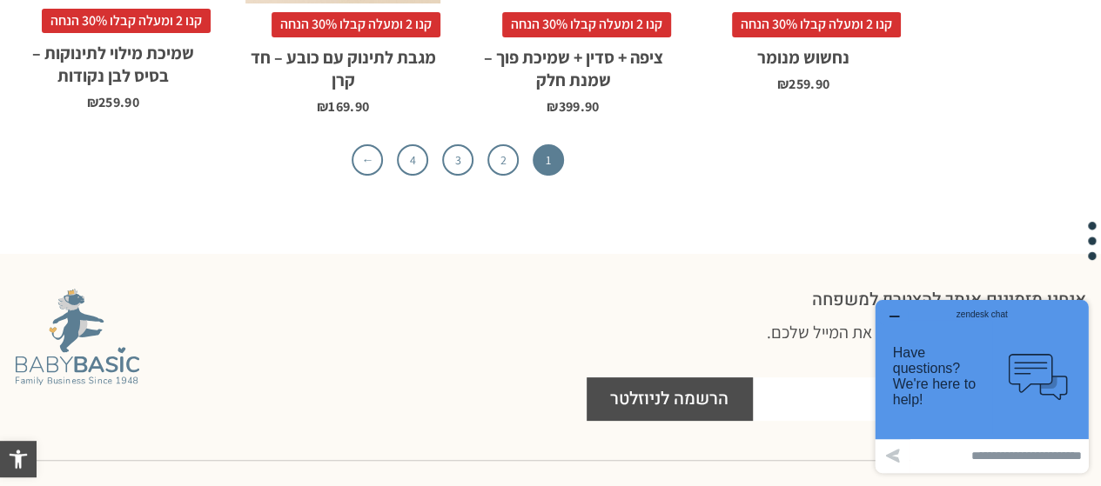
scroll to position [5830, 0]
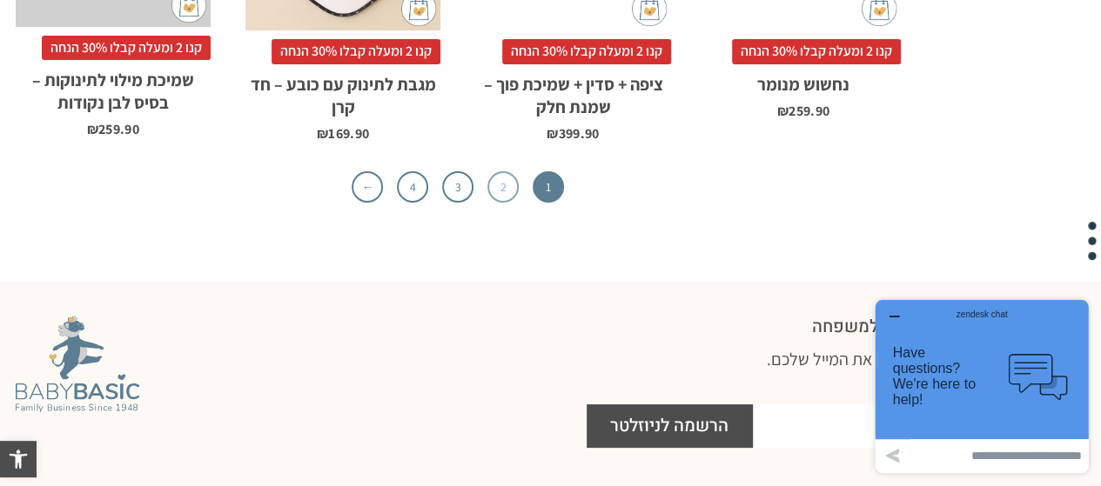
click at [496, 171] on link "2" at bounding box center [502, 186] width 31 height 31
